Goal: Information Seeking & Learning: Understand process/instructions

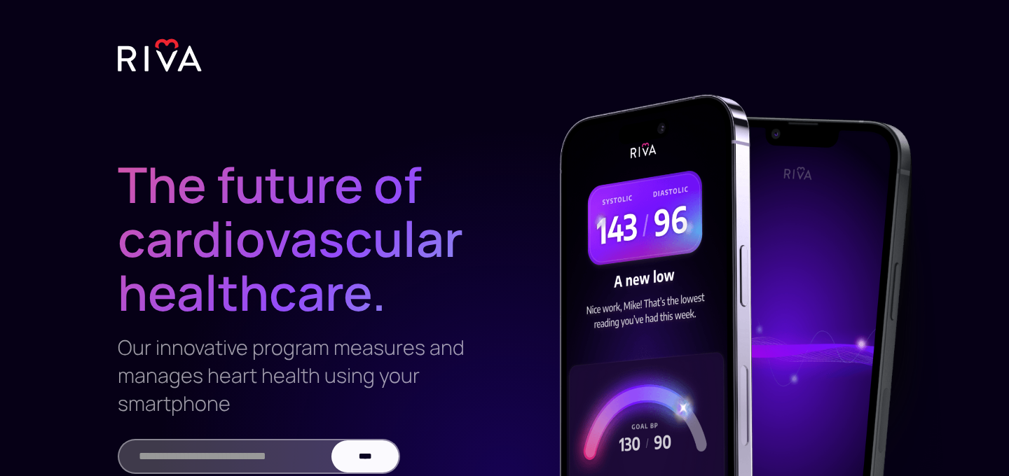
scroll to position [239, 0]
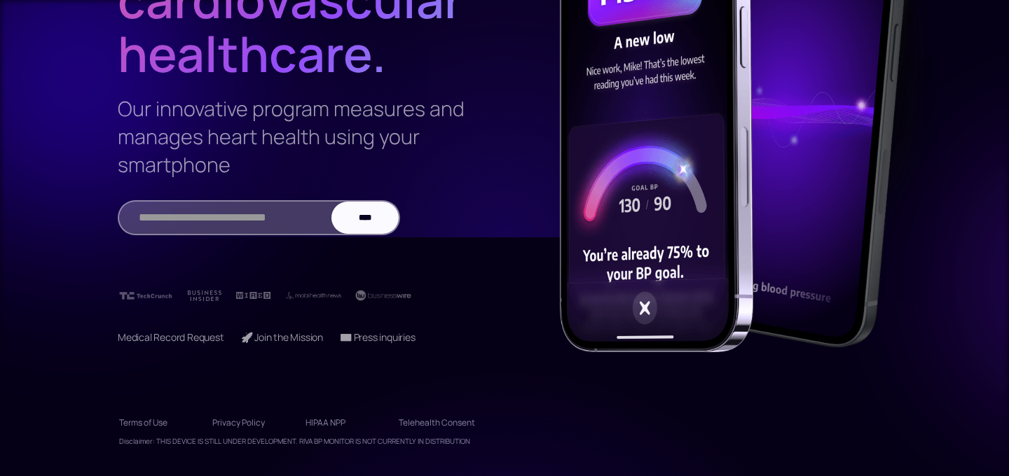
click at [460, 422] on link "Telehealth Consent" at bounding box center [437, 423] width 76 height 22
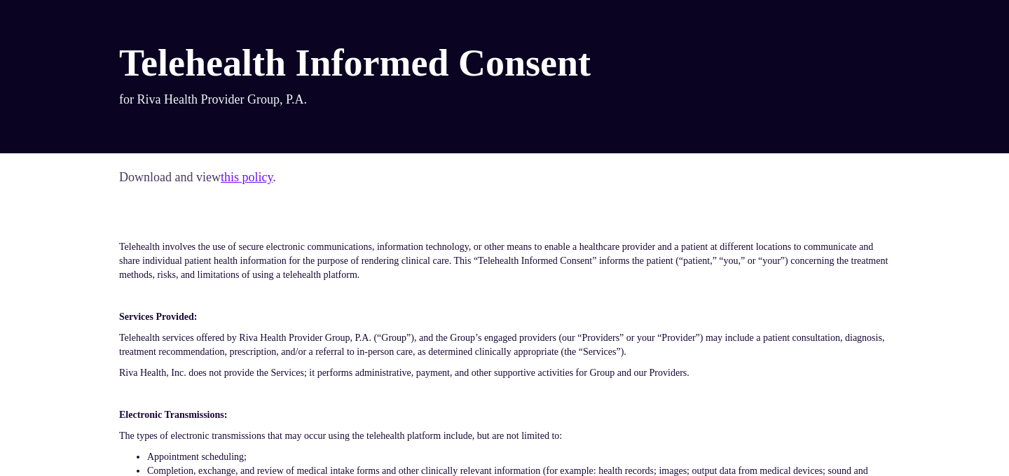
click at [595, 90] on div "Telehealth Informed Consent for Riva Health Provider Group, P.A." at bounding box center [504, 83] width 771 height 83
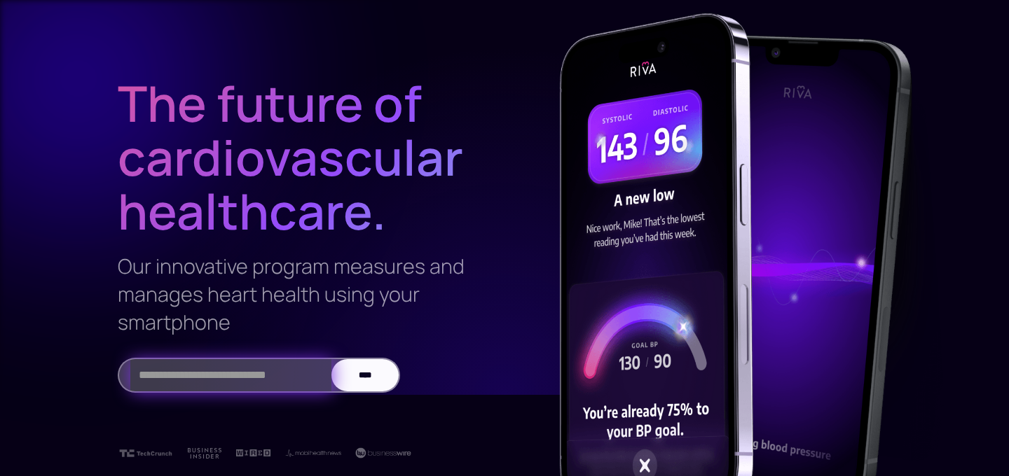
scroll to position [91, 0]
